Goal: Task Accomplishment & Management: Use online tool/utility

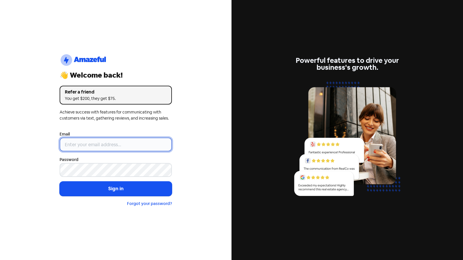
click at [160, 144] on input "email" at bounding box center [116, 145] width 112 height 14
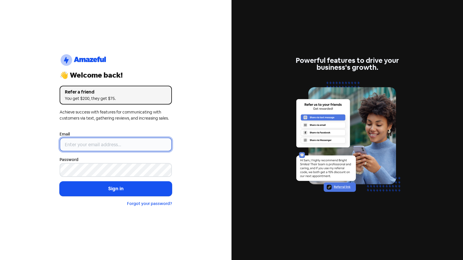
type input "[EMAIL_ADDRESS][PERSON_NAME][DOMAIN_NAME]"
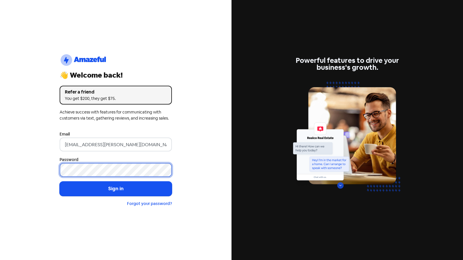
click at [0, 158] on div "logo-amazeful_Logo 👋 Welcome back! Refer a friend You get $200, they get $75. A…" at bounding box center [116, 130] width 232 height 260
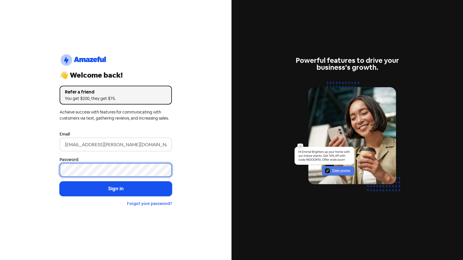
click at [60, 182] on button "Sign in" at bounding box center [116, 189] width 112 height 14
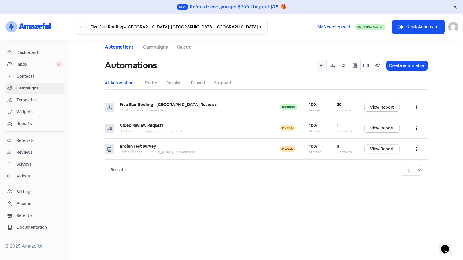
click at [28, 110] on span "Widgets" at bounding box center [39, 112] width 45 height 6
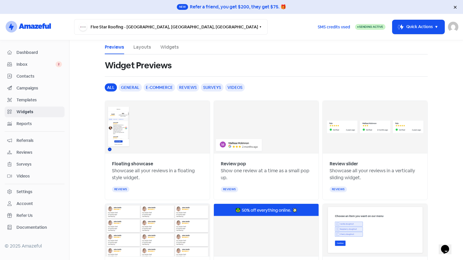
click at [164, 45] on link "Widgets" at bounding box center [169, 47] width 19 height 7
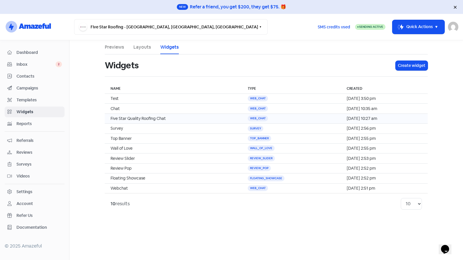
click at [232, 118] on td "Five Star Quality Roofing Chat" at bounding box center [173, 119] width 137 height 10
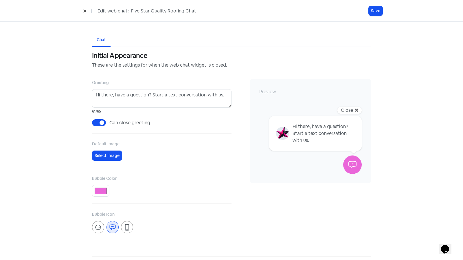
click at [84, 12] on icon at bounding box center [84, 10] width 3 height 3
